Goal: Information Seeking & Learning: Find specific fact

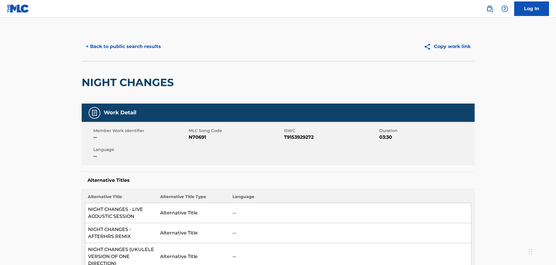
click at [132, 48] on button "< Back to public search results" at bounding box center [123, 46] width 83 height 15
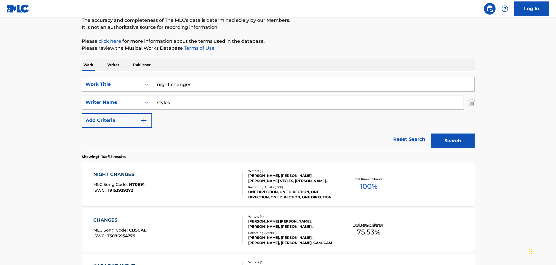
click at [186, 83] on input "night changes" at bounding box center [313, 84] width 322 height 14
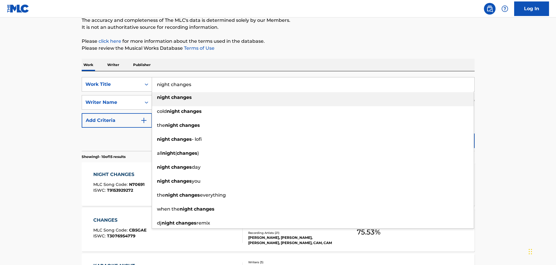
paste input "Don't Let It Break Your Heart"
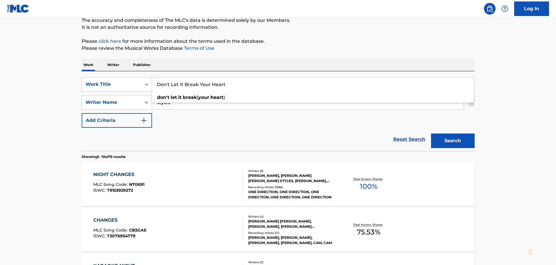
type input "Don't Let It Break Your Heart"
click at [252, 139] on div "Reset Search Search" at bounding box center [278, 139] width 393 height 23
click at [252, 105] on input "styles" at bounding box center [307, 102] width 311 height 14
paste input "[PERSON_NAME]"
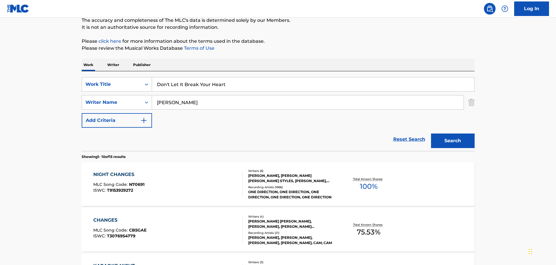
type input "[PERSON_NAME]"
click at [445, 136] on button "Search" at bounding box center [453, 140] width 44 height 15
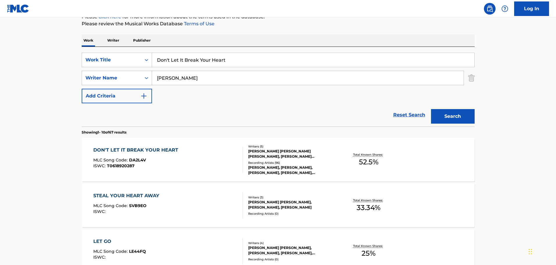
scroll to position [81, 0]
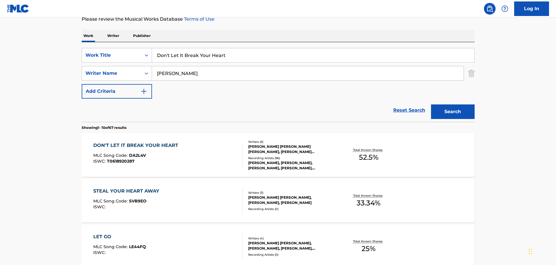
click at [308, 144] on div "[PERSON_NAME] [PERSON_NAME] [PERSON_NAME], [PERSON_NAME] [PERSON_NAME], [PERSON…" at bounding box center [292, 149] width 88 height 10
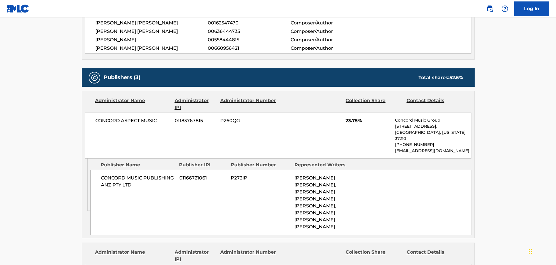
scroll to position [349, 0]
